Goal: Find contact information: Find contact information

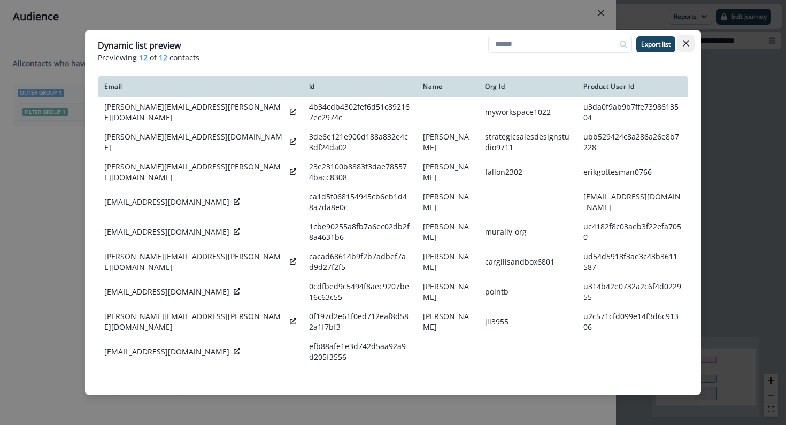
click at [691, 47] on button "Close" at bounding box center [686, 43] width 17 height 17
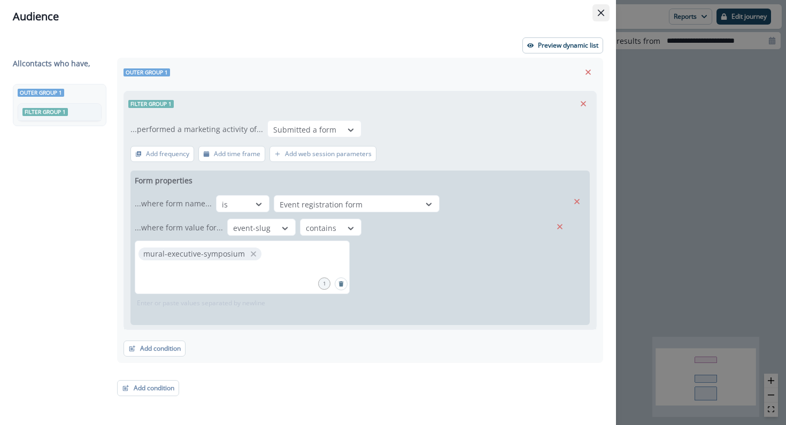
click at [596, 14] on button "Close" at bounding box center [601, 12] width 17 height 17
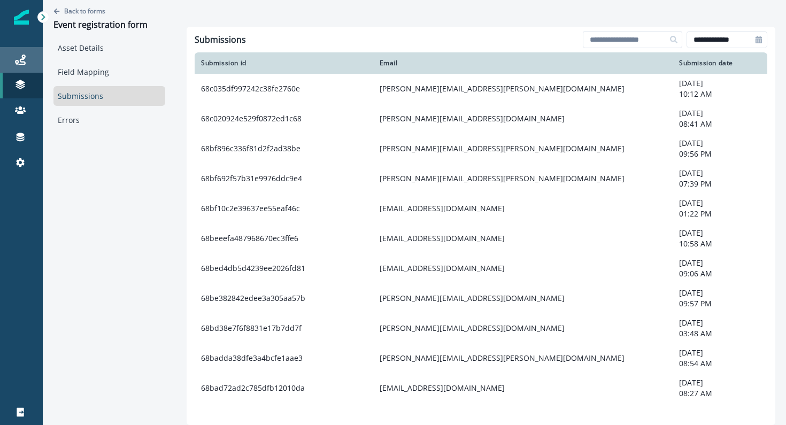
click at [25, 59] on icon at bounding box center [20, 60] width 11 height 11
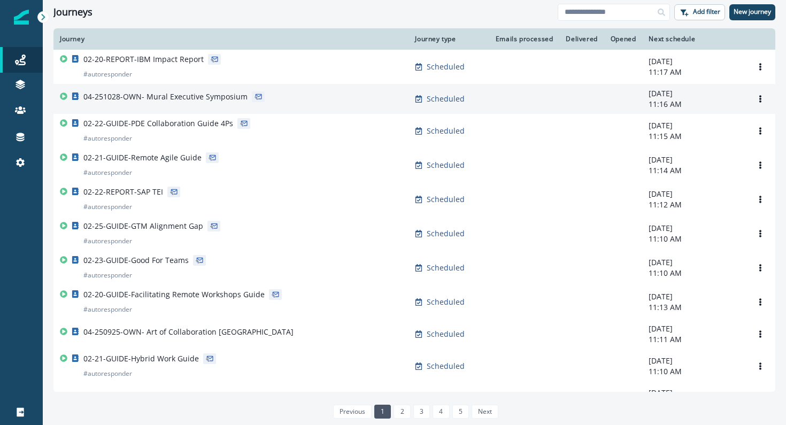
click at [202, 96] on p "04-251028-OWN- Mural Executive Symposium" at bounding box center [165, 96] width 164 height 11
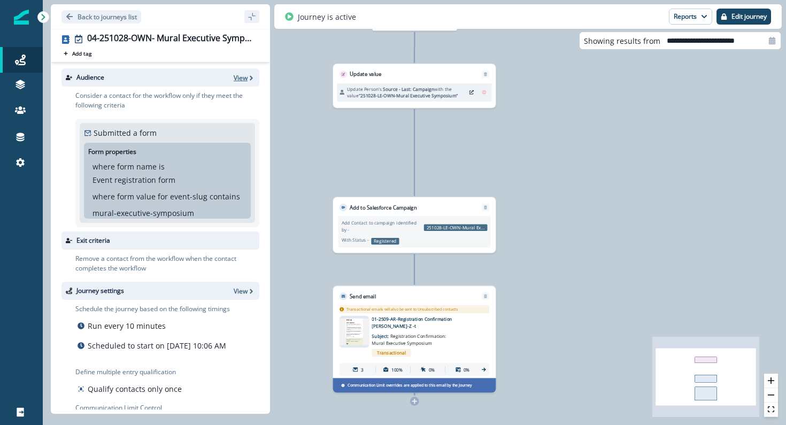
click at [239, 79] on p "View" at bounding box center [241, 77] width 14 height 9
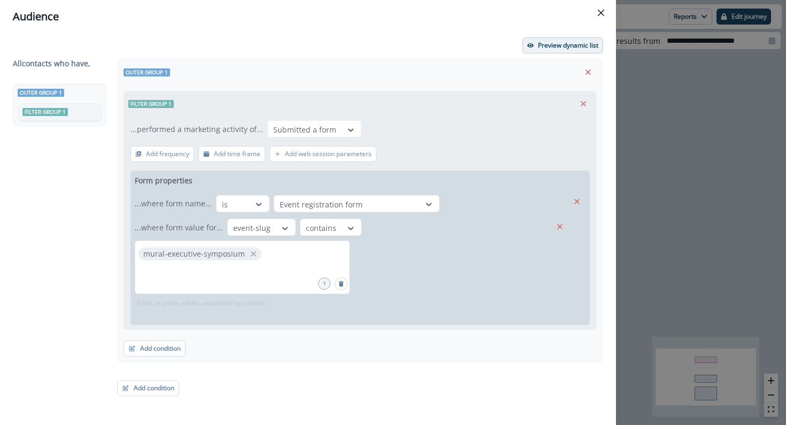
click at [533, 44] on icon "button" at bounding box center [530, 45] width 6 height 4
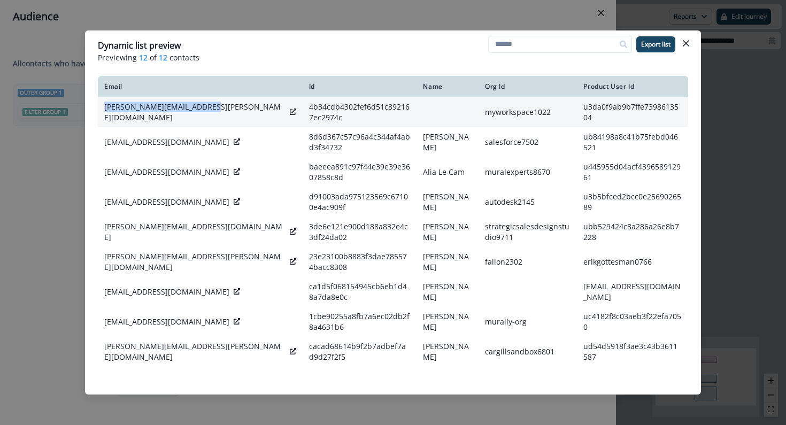
drag, startPoint x: 102, startPoint y: 110, endPoint x: 209, endPoint y: 115, distance: 106.6
click at [209, 115] on td "[PERSON_NAME][EMAIL_ADDRESS][PERSON_NAME][DOMAIN_NAME]" at bounding box center [200, 112] width 205 height 30
copy p "[PERSON_NAME][EMAIL_ADDRESS][PERSON_NAME][DOMAIN_NAME]"
click at [290, 111] on icon at bounding box center [293, 112] width 6 height 6
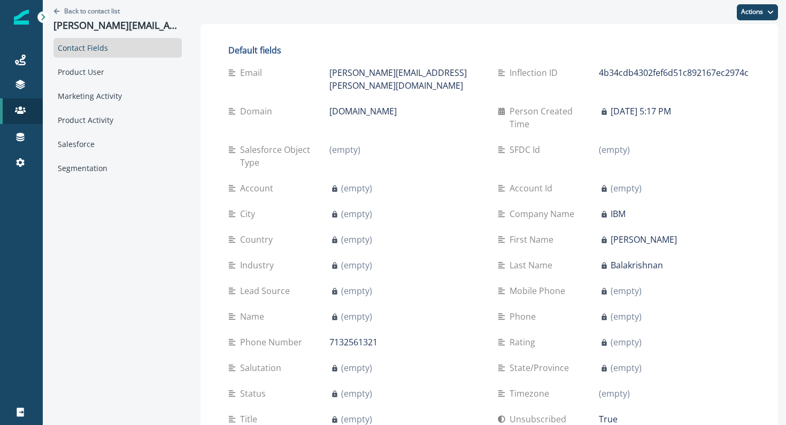
click at [554, 105] on p "Person Created Time" at bounding box center [554, 118] width 89 height 26
click at [557, 105] on p "Person Created Time" at bounding box center [554, 118] width 89 height 26
drag, startPoint x: 457, startPoint y: 74, endPoint x: 329, endPoint y: 74, distance: 128.4
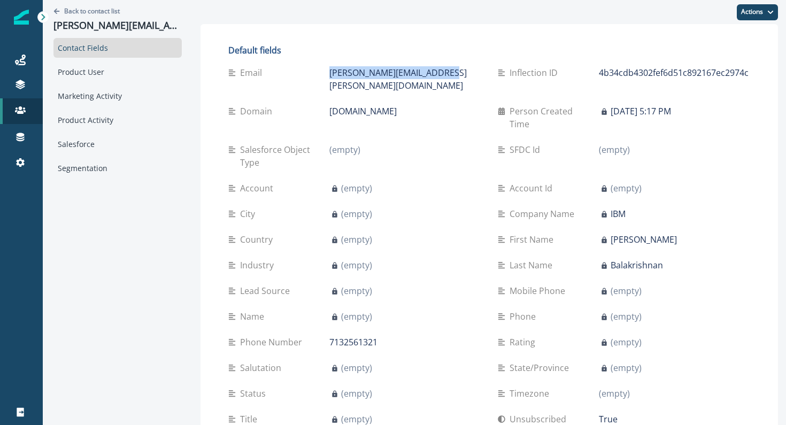
click at [329, 74] on div "Email [PERSON_NAME][EMAIL_ADDRESS][PERSON_NAME][DOMAIN_NAME]" at bounding box center [354, 79] width 253 height 26
copy div "[PERSON_NAME][EMAIL_ADDRESS][PERSON_NAME][DOMAIN_NAME]"
